Goal: Check status

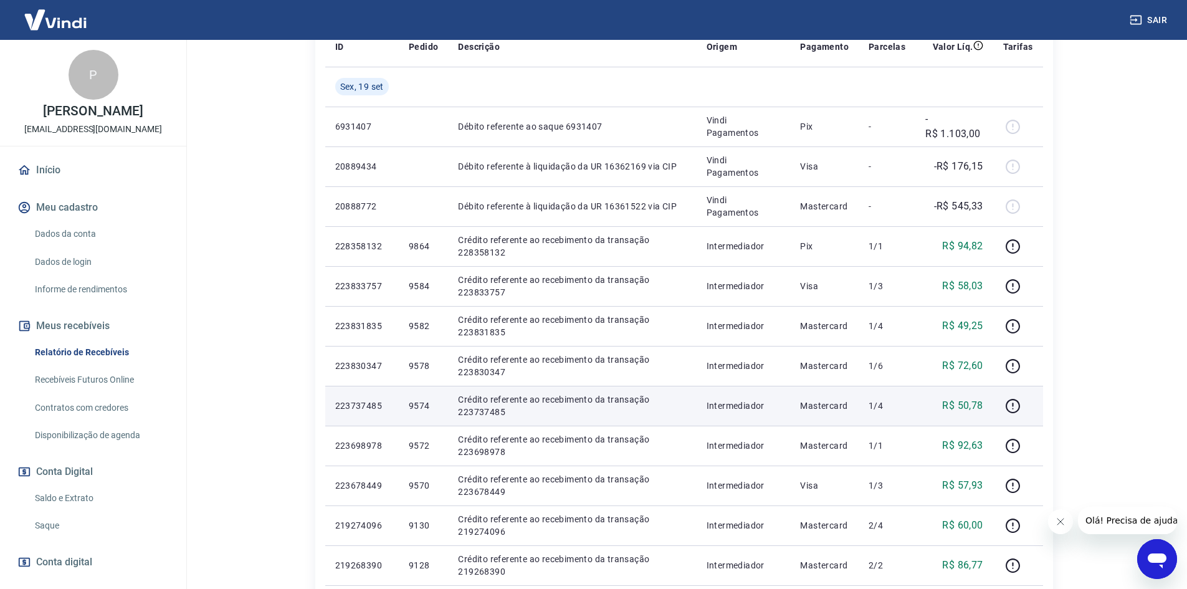
scroll to position [187, 0]
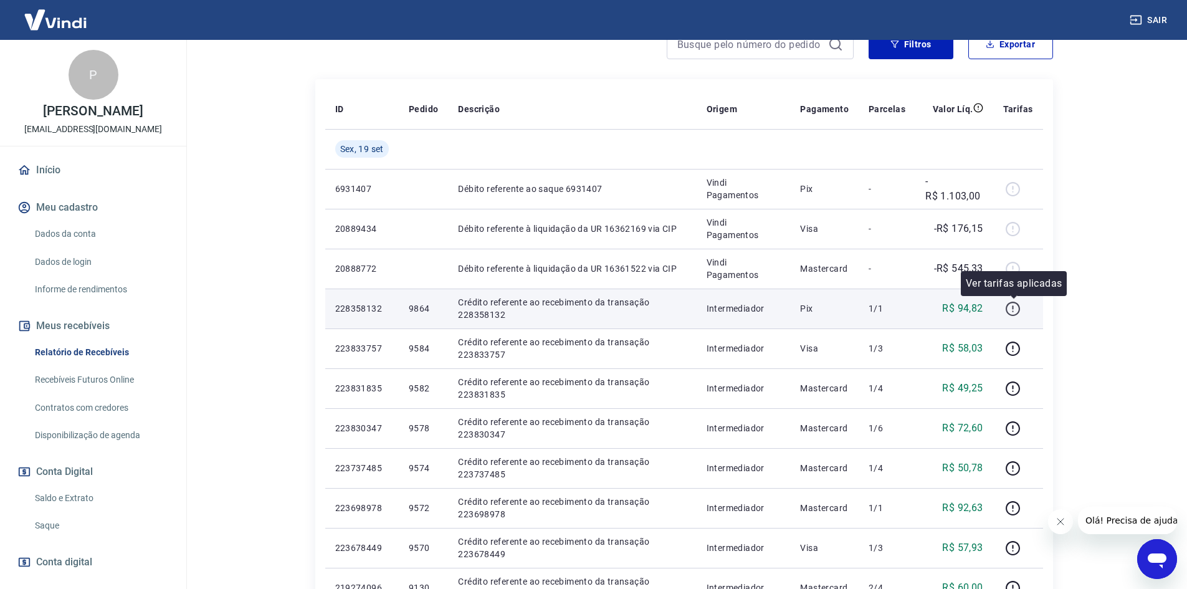
click at [1015, 309] on icon "button" at bounding box center [1013, 309] width 16 height 16
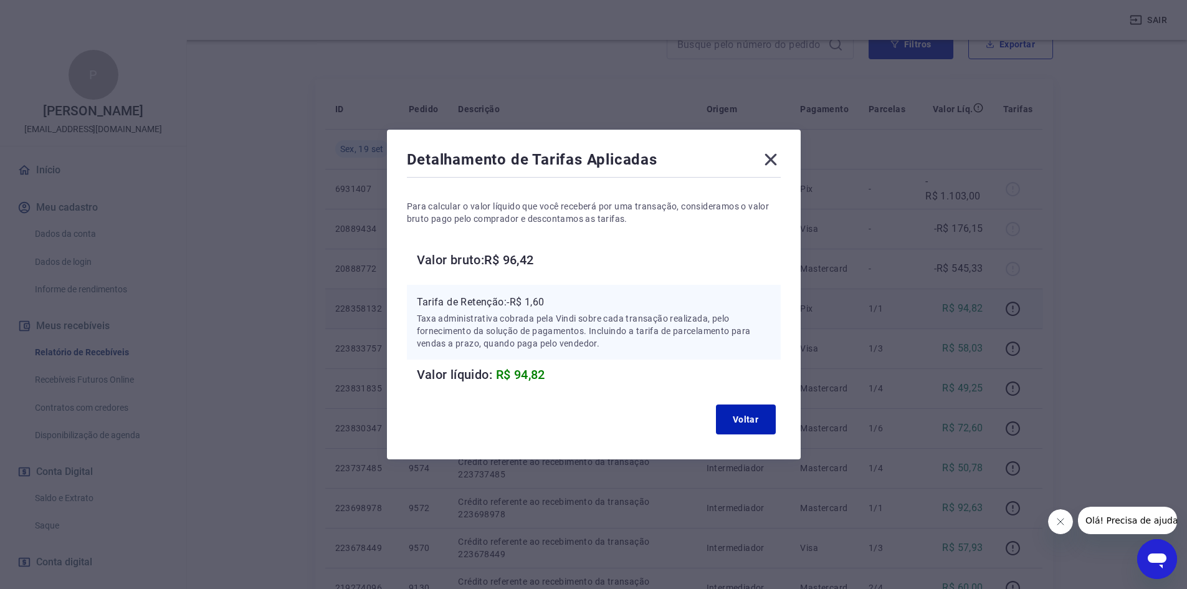
click at [773, 158] on icon at bounding box center [771, 160] width 12 height 12
